Goal: Navigation & Orientation: Find specific page/section

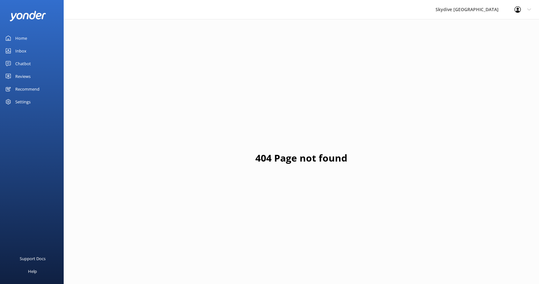
click at [19, 40] on div "Home" at bounding box center [21, 38] width 12 height 13
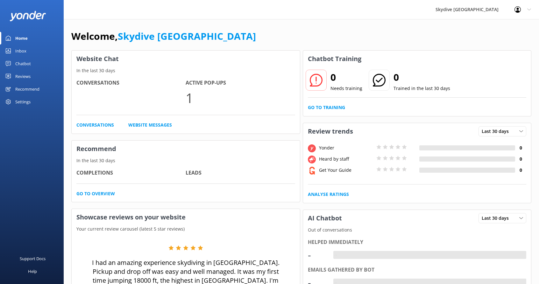
click at [25, 49] on div "Inbox" at bounding box center [20, 51] width 11 height 13
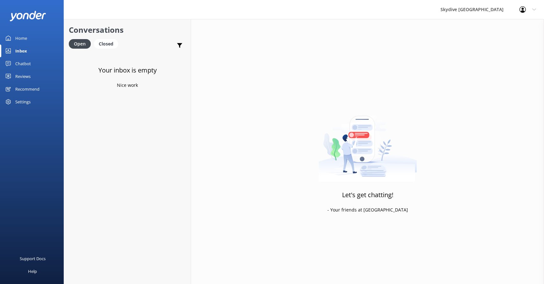
click at [26, 38] on div "Home" at bounding box center [21, 38] width 12 height 13
